Goal: Transaction & Acquisition: Download file/media

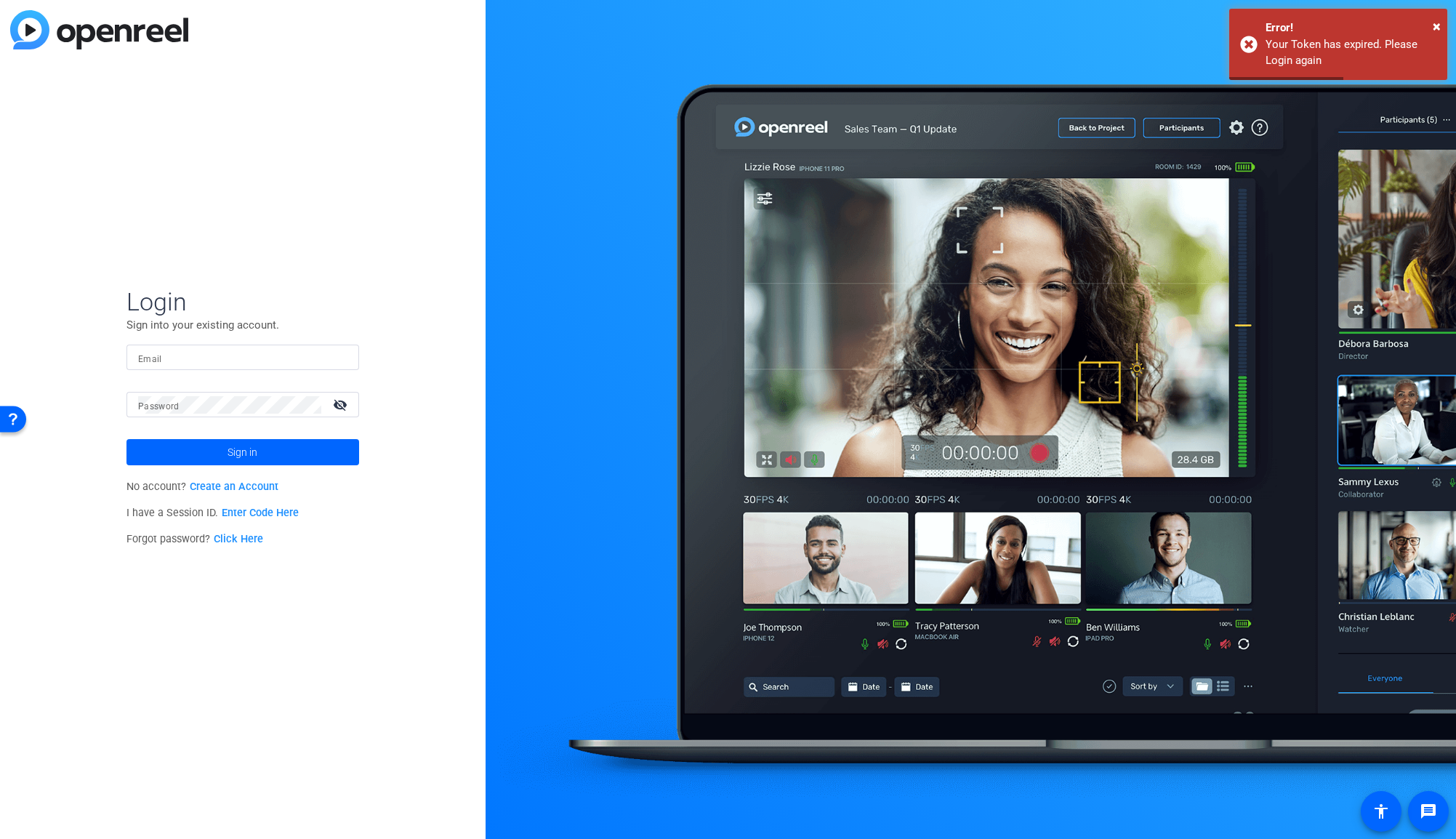
click at [235, 367] on div at bounding box center [242, 357] width 209 height 26
click at [238, 349] on input "Email" at bounding box center [242, 357] width 209 height 17
click at [239, 353] on input "Email" at bounding box center [242, 357] width 209 height 17
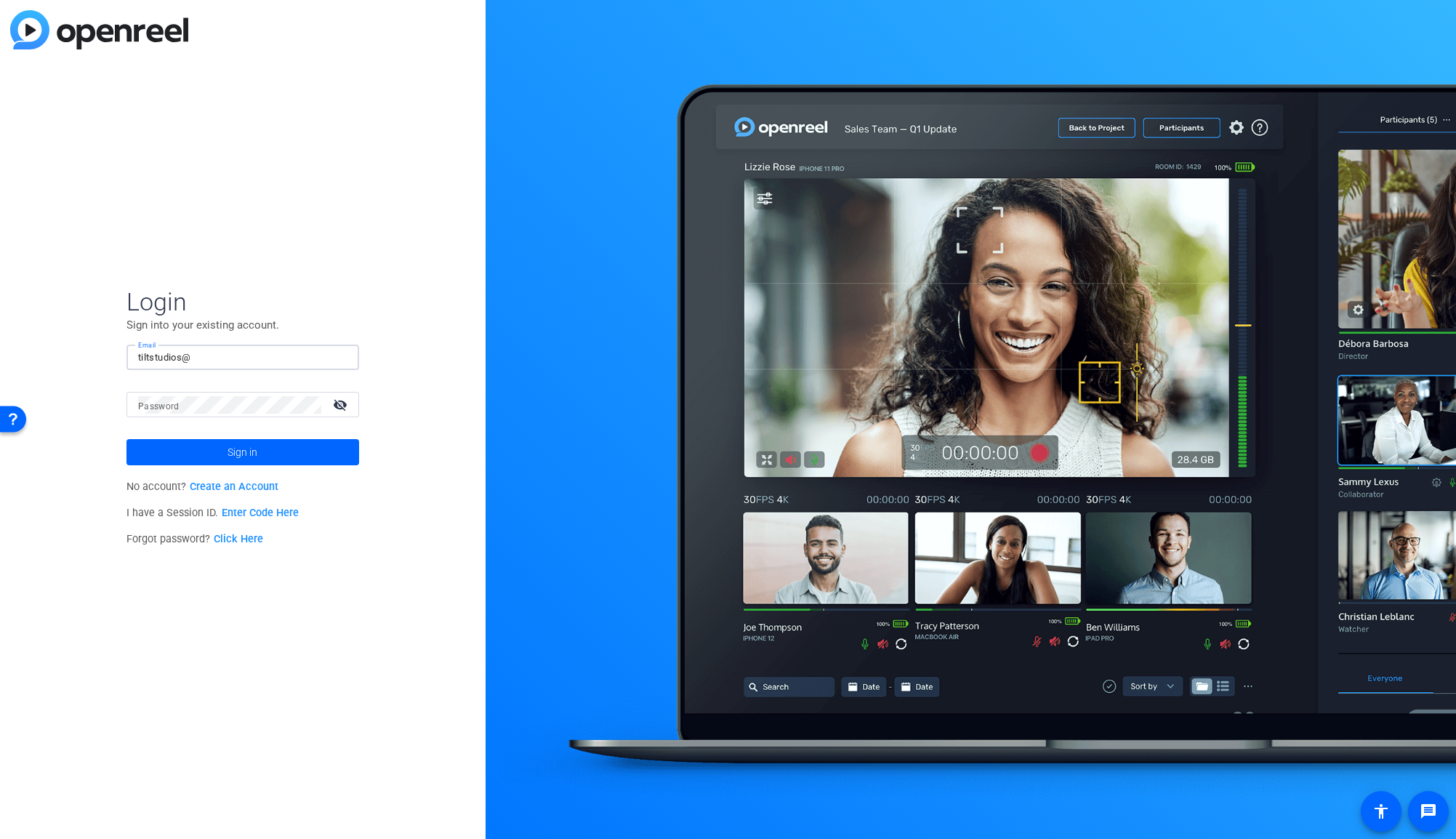
type input "tiltstudios"
click at [246, 352] on input "tiltstudios" at bounding box center [242, 357] width 209 height 17
type input "[EMAIL_ADDRESS][DOMAIN_NAME]"
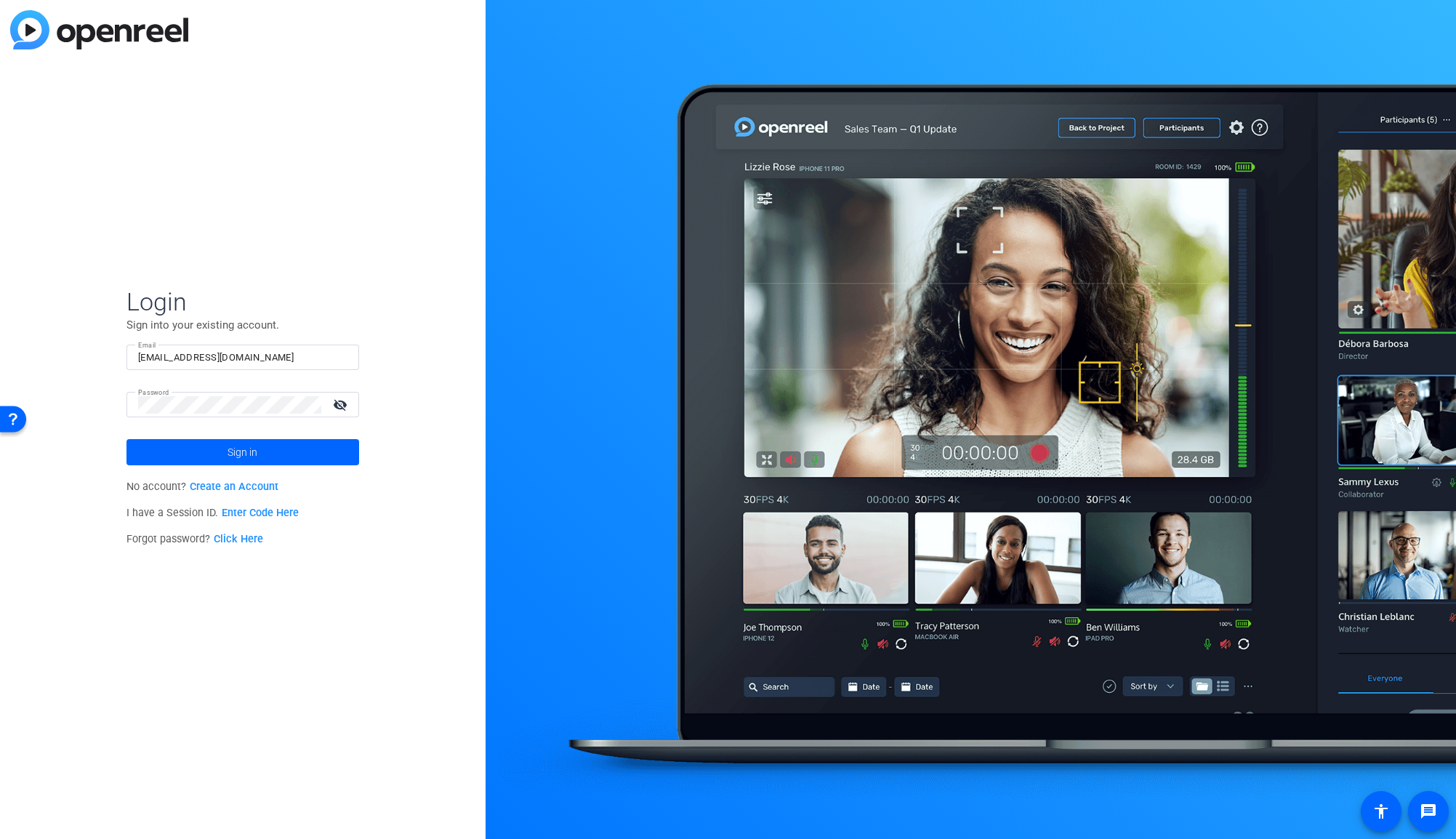
click at [338, 392] on div "Password visibility_off" at bounding box center [248, 404] width 221 height 26
click at [336, 401] on mat-icon "visibility_off" at bounding box center [341, 404] width 35 height 21
click at [316, 447] on span at bounding box center [242, 452] width 233 height 35
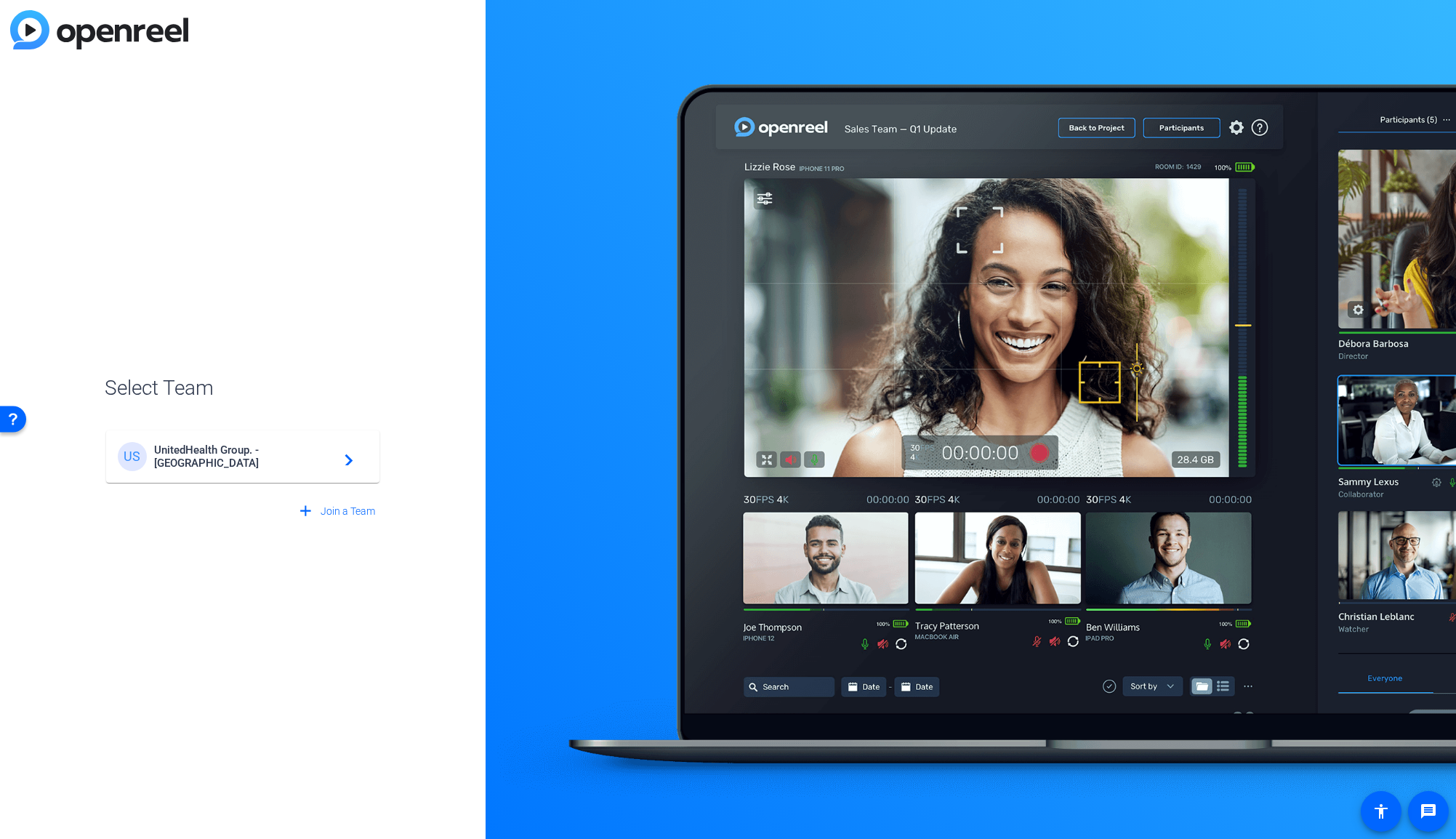
click at [296, 459] on span "UnitedHealth Group. - [GEOGRAPHIC_DATA]" at bounding box center [245, 456] width 182 height 26
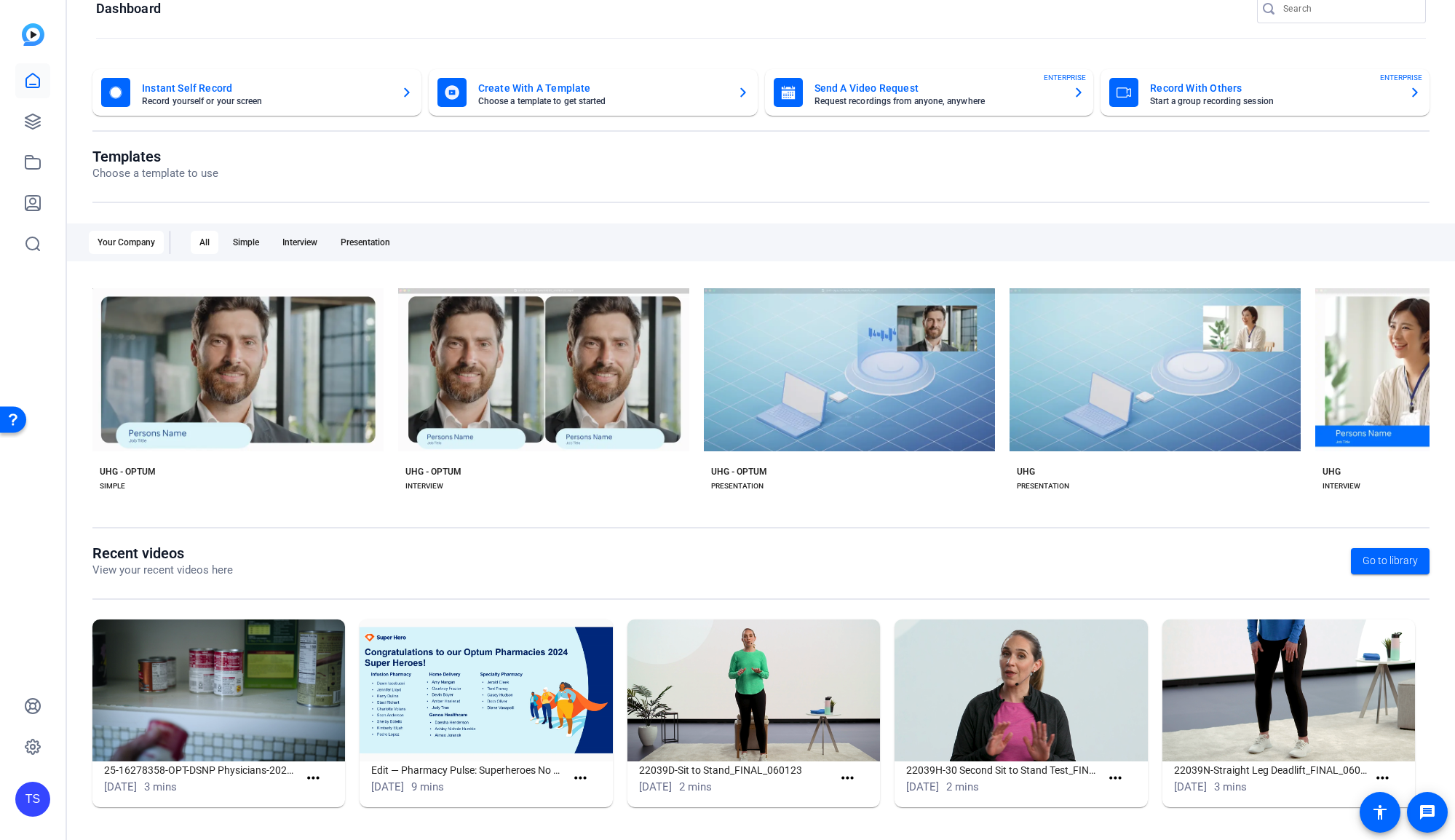
scroll to position [27, 0]
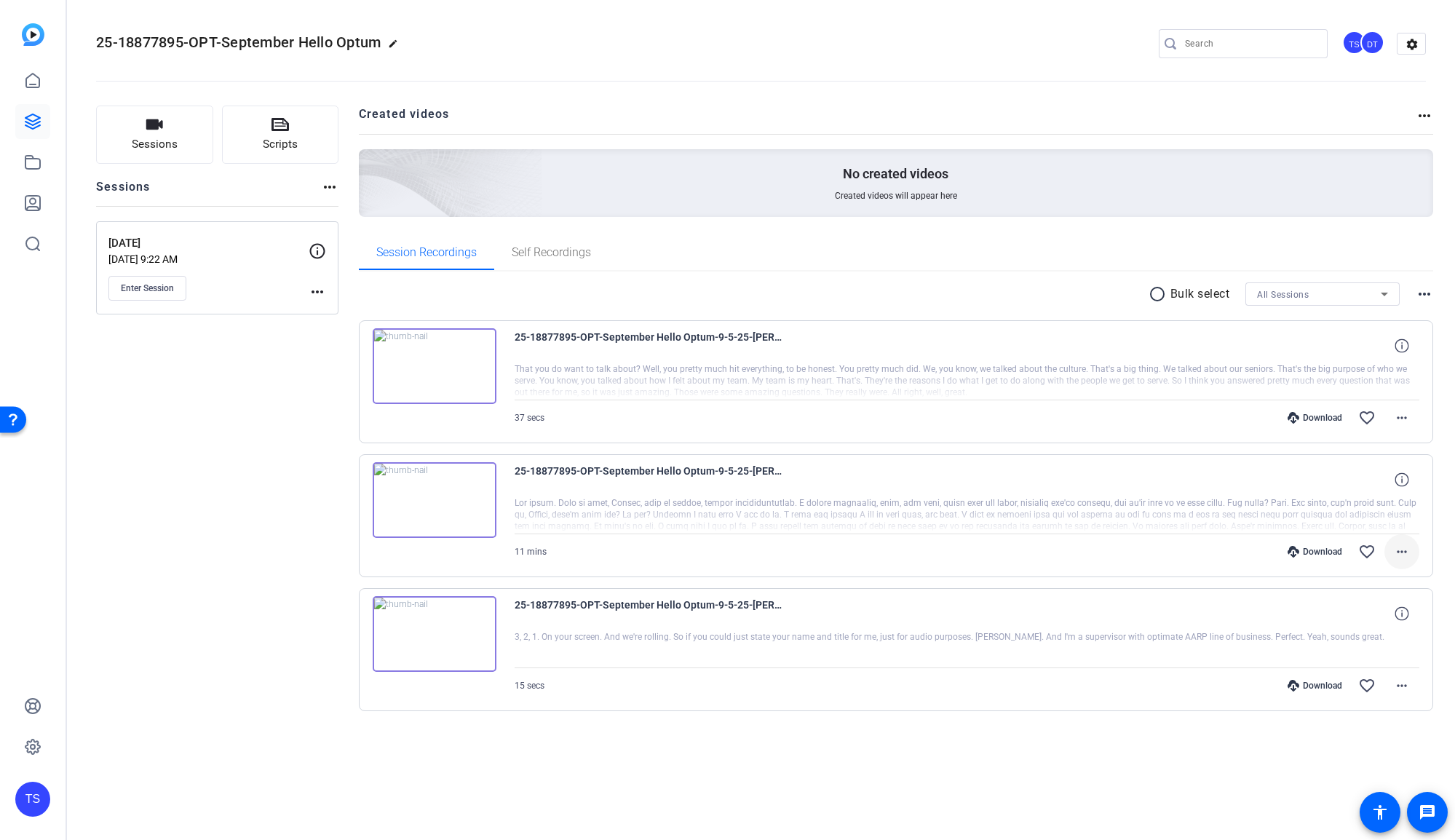
click at [1403, 548] on mat-icon "more_horiz" at bounding box center [1401, 551] width 17 height 17
click at [1358, 643] on span "Share MP4" at bounding box center [1364, 636] width 87 height 17
click at [1404, 417] on mat-icon "more_horiz" at bounding box center [1401, 417] width 17 height 17
click at [1374, 497] on span "Share MP4" at bounding box center [1364, 503] width 87 height 17
